Goal: Information Seeking & Learning: Understand process/instructions

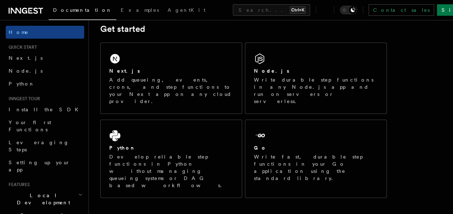
scroll to position [94, 0]
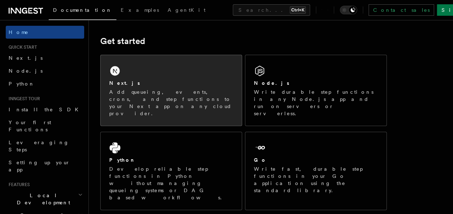
click at [168, 78] on div "Next.js Add queueing, events, crons, and step functions to your Next app on any…" at bounding box center [171, 90] width 141 height 71
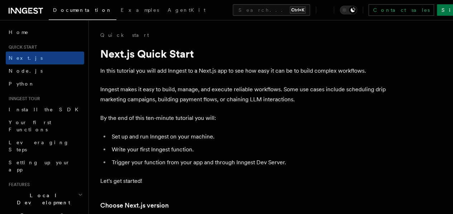
scroll to position [12, 0]
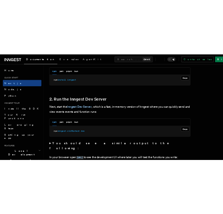
scroll to position [445, 0]
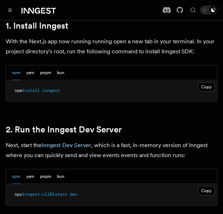
click at [210, 82] on button "Copy Copied" at bounding box center [206, 86] width 17 height 9
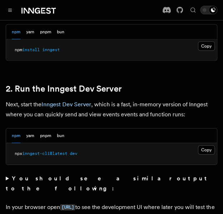
scroll to position [488, 0]
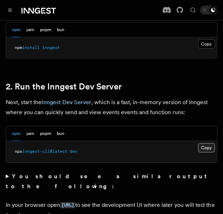
click at [205, 143] on button "Copy Copied" at bounding box center [206, 147] width 17 height 9
